Goal: Information Seeking & Learning: Check status

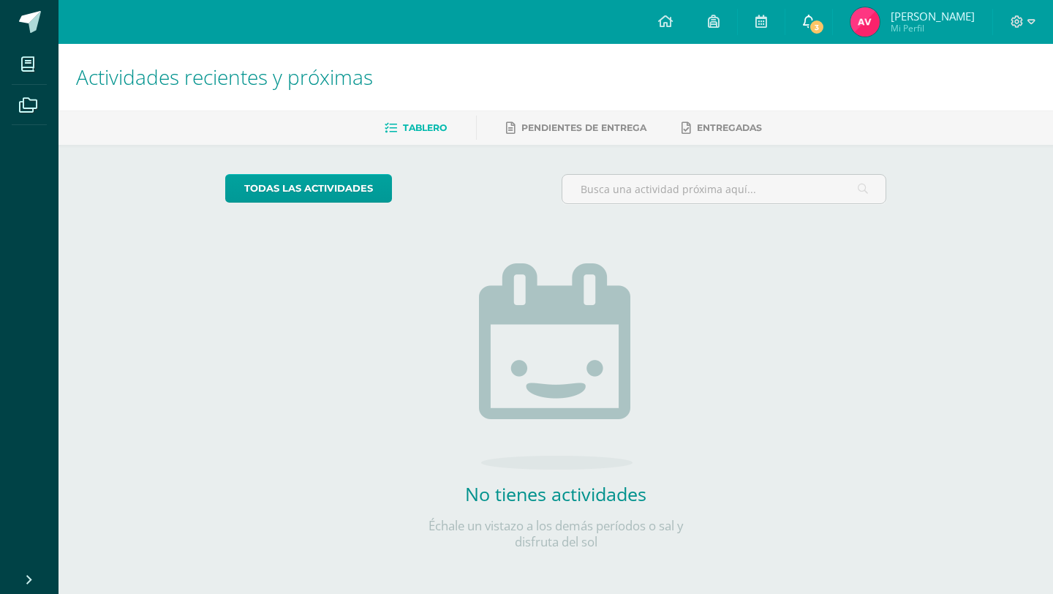
click at [818, 35] on link "3" at bounding box center [808, 22] width 47 height 44
click at [823, 26] on span "3" at bounding box center [817, 27] width 16 height 16
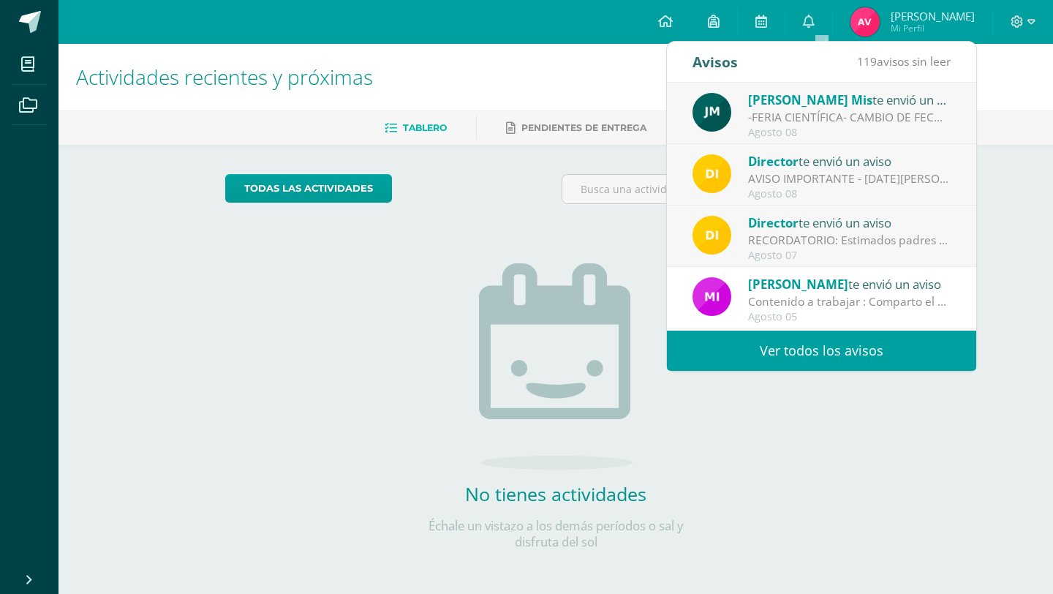
click at [292, 328] on div "todas las Actividades No tienes actividades Échale un vistazo a los demás perío…" at bounding box center [556, 371] width 720 height 452
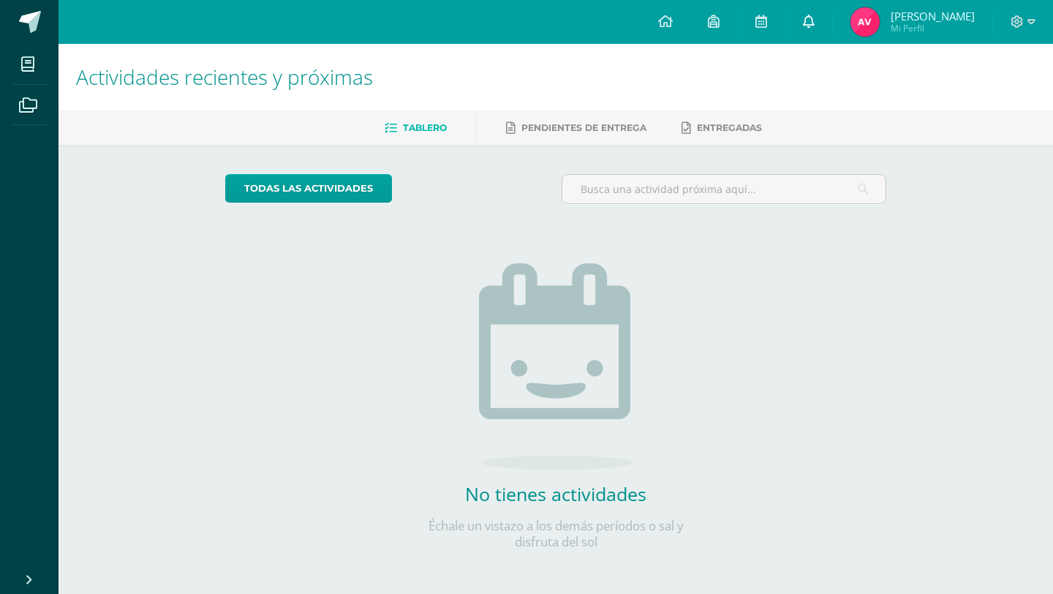
click at [832, 27] on link "0" at bounding box center [808, 22] width 47 height 44
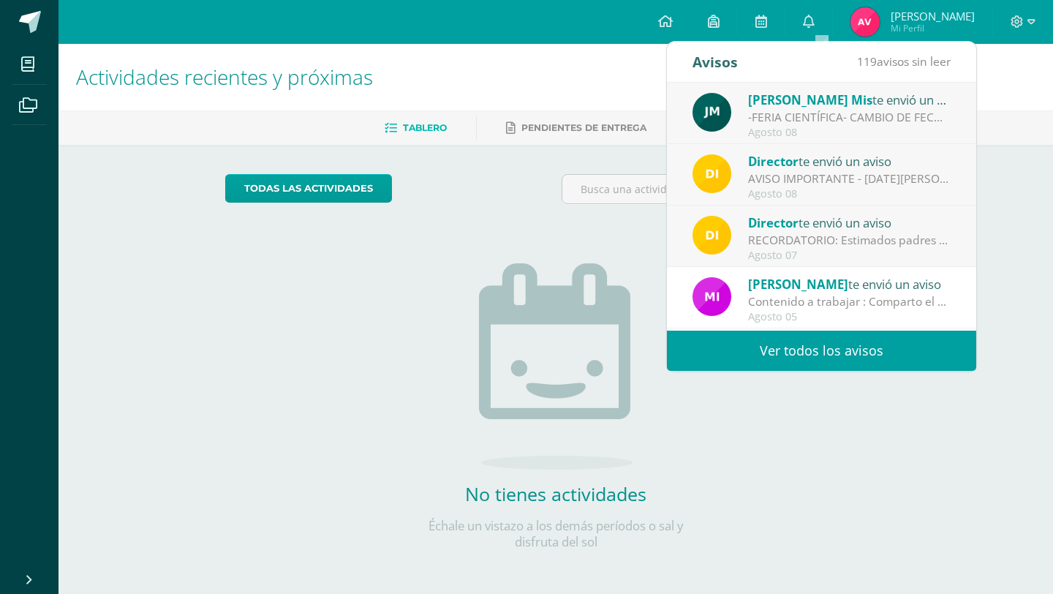
scroll to position [24, 0]
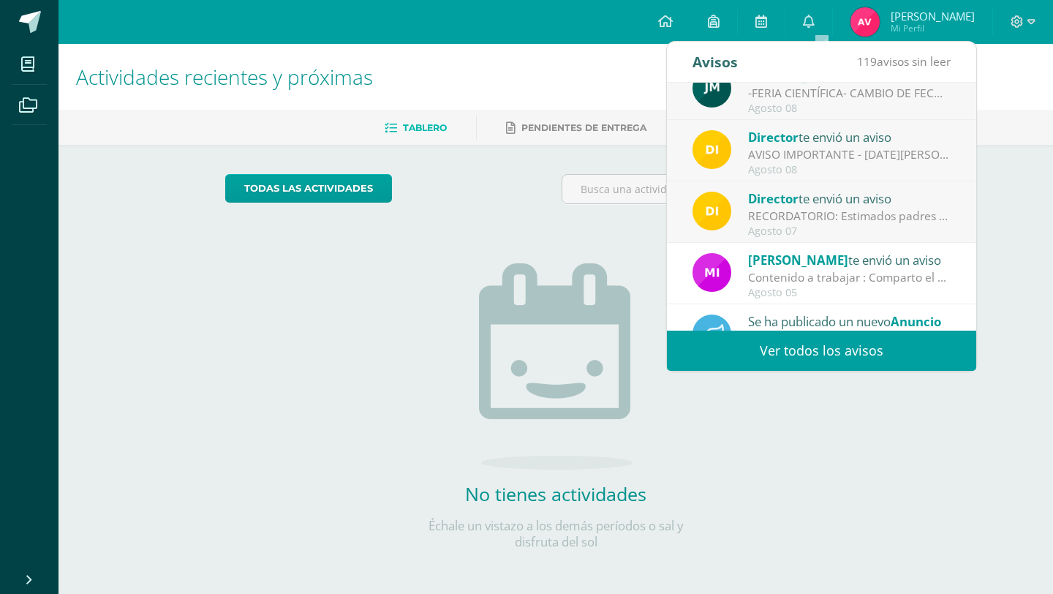
click at [839, 260] on div "Mirna Sajché te envió un aviso" at bounding box center [849, 259] width 203 height 19
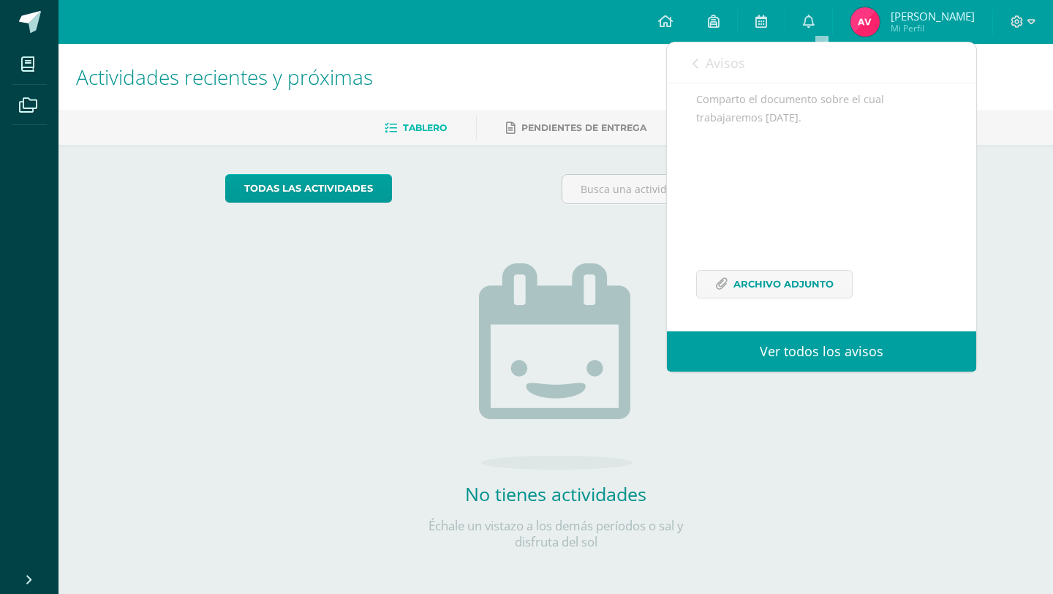
scroll to position [2, 0]
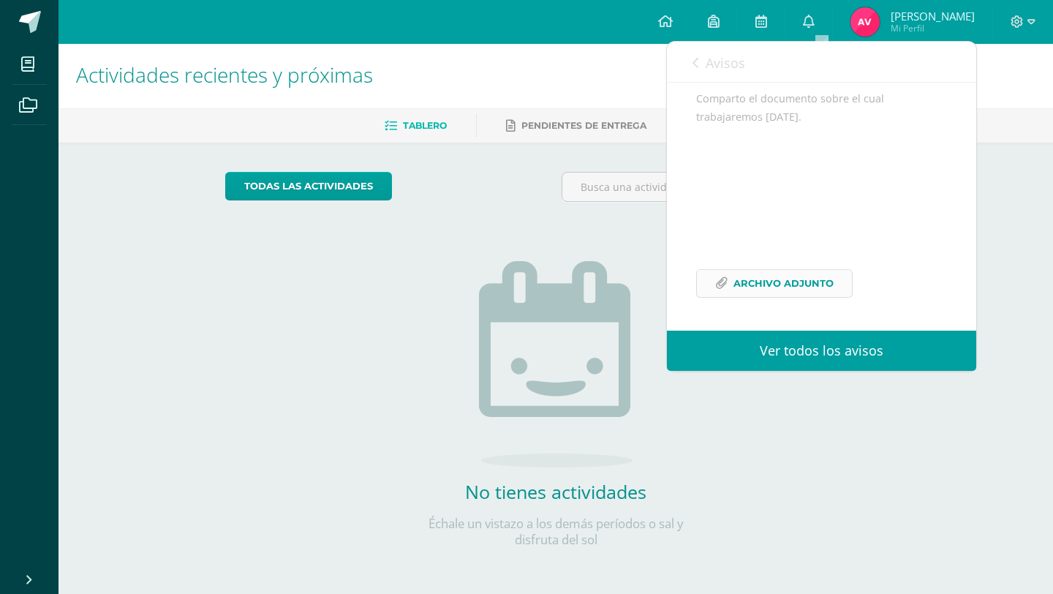
click at [808, 278] on span "Archivo Adjunto" at bounding box center [783, 283] width 100 height 27
click at [45, 103] on link "Archivos" at bounding box center [29, 105] width 35 height 41
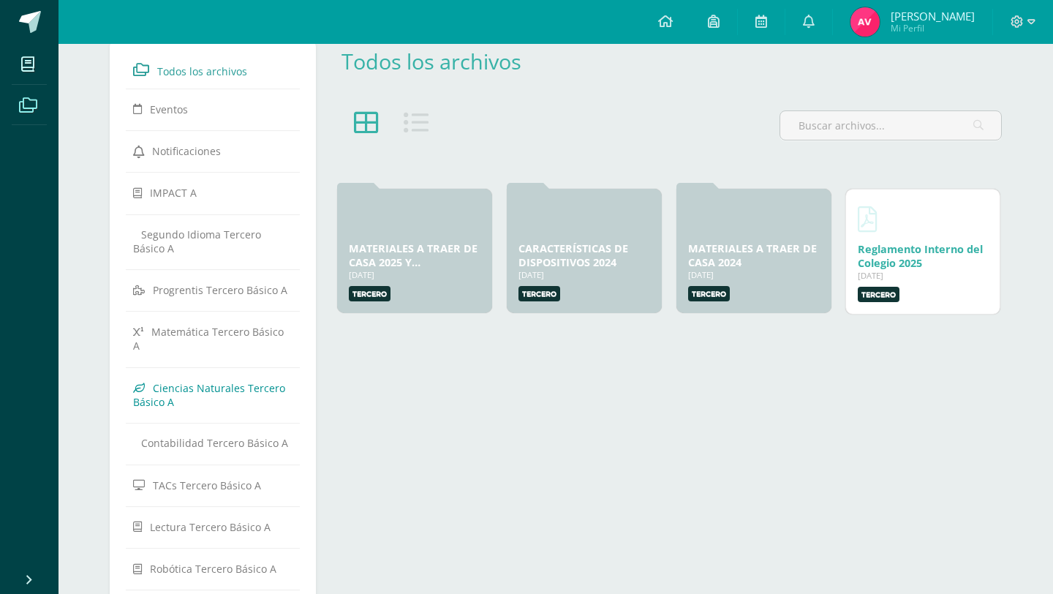
scroll to position [72, 0]
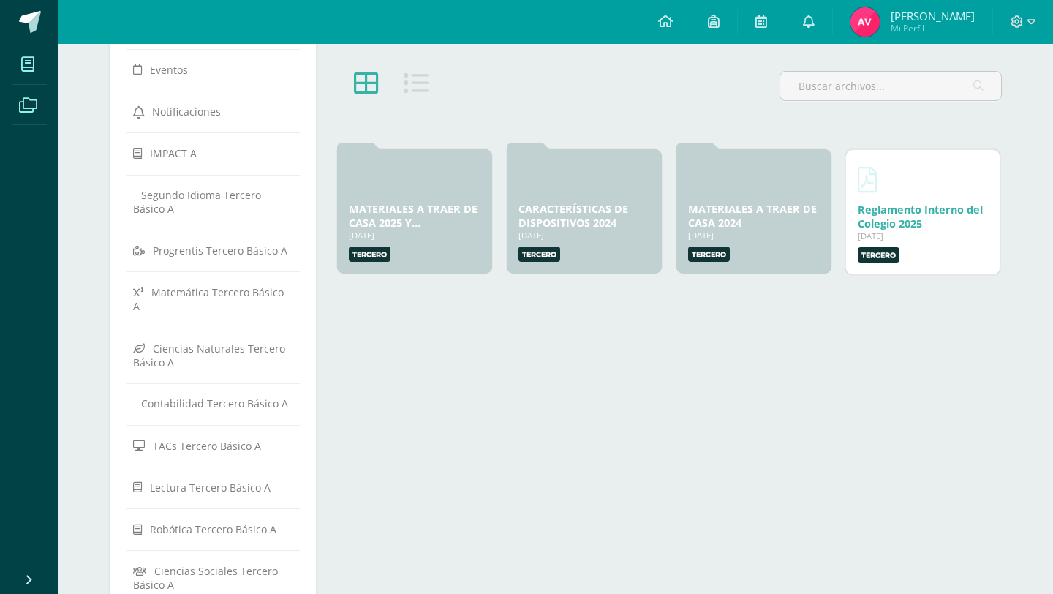
click at [35, 77] on span at bounding box center [28, 64] width 33 height 33
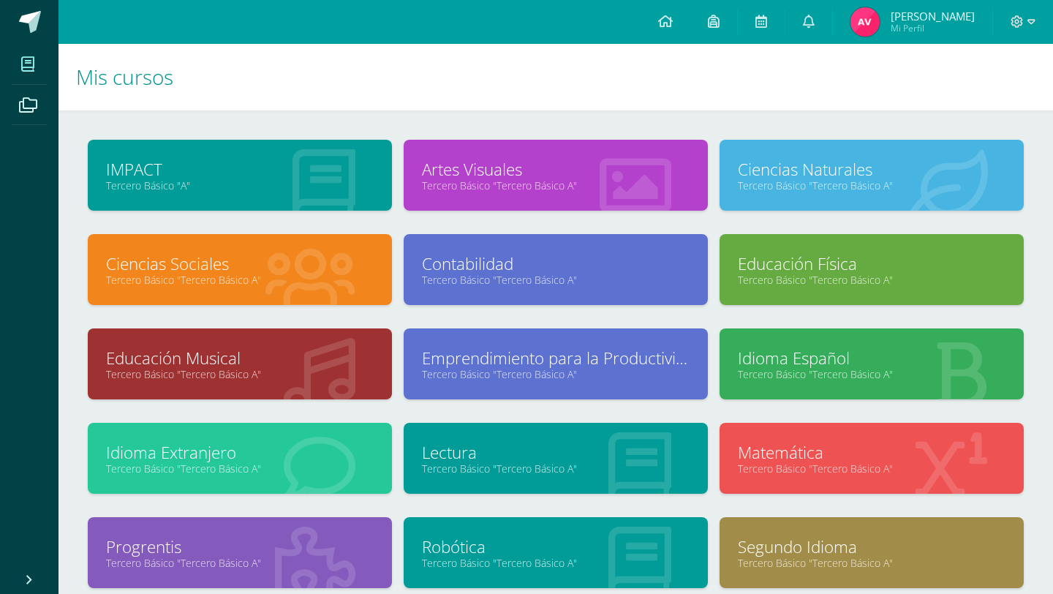
click at [814, 187] on link "Tercero Básico "Tercero Básico A"" at bounding box center [872, 185] width 268 height 14
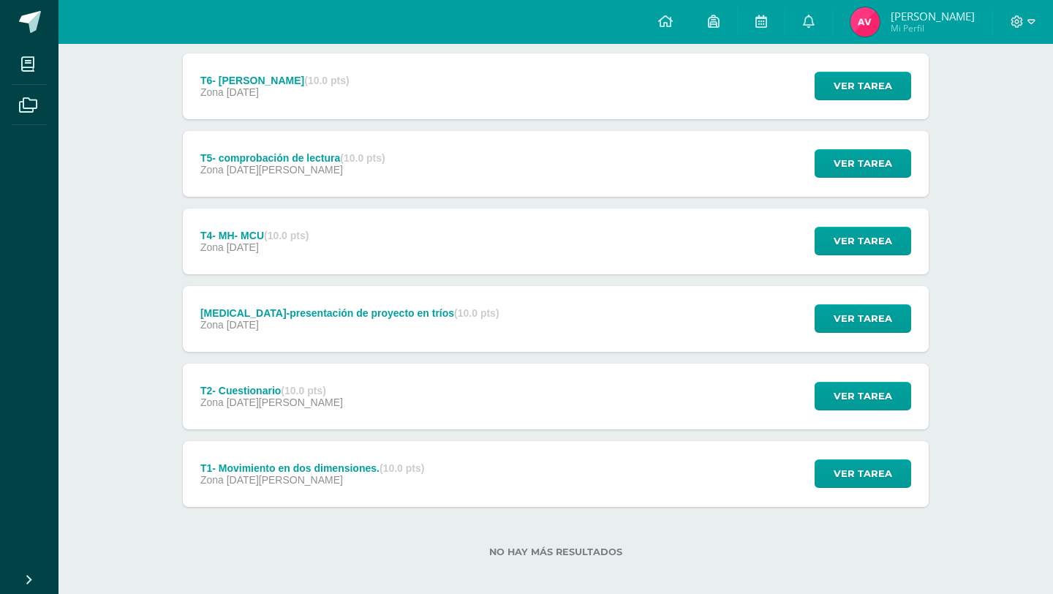
scroll to position [355, 0]
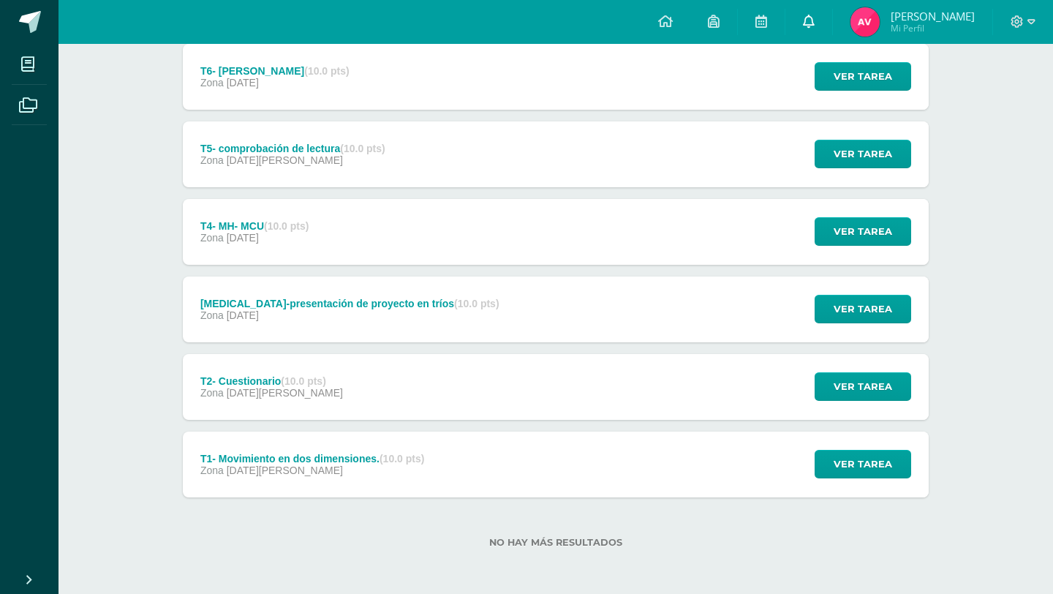
click at [815, 21] on link at bounding box center [808, 22] width 47 height 44
